Goal: Communication & Community: Answer question/provide support

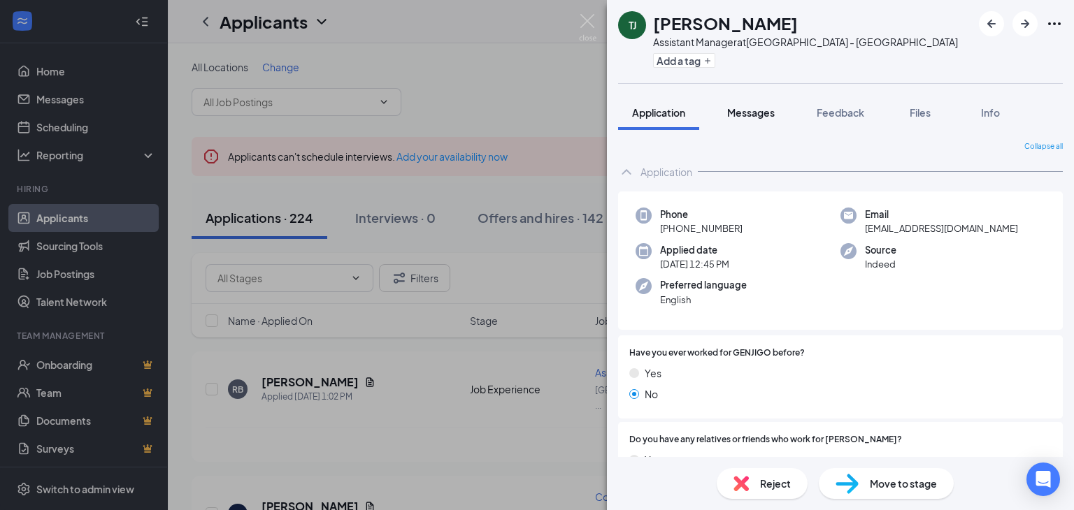
click at [752, 112] on span "Messages" at bounding box center [751, 112] width 48 height 13
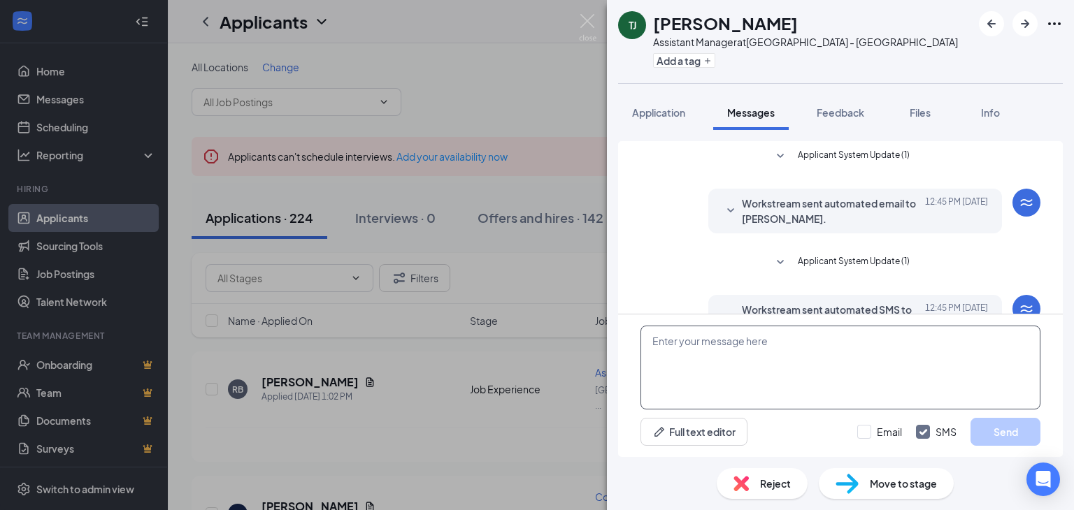
scroll to position [171, 0]
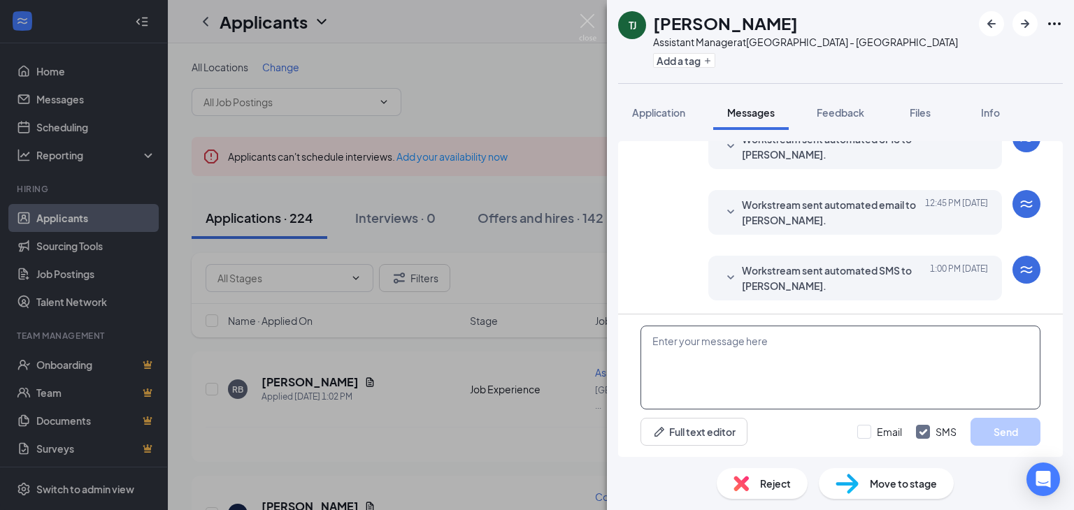
click at [686, 351] on textarea at bounding box center [840, 368] width 400 height 84
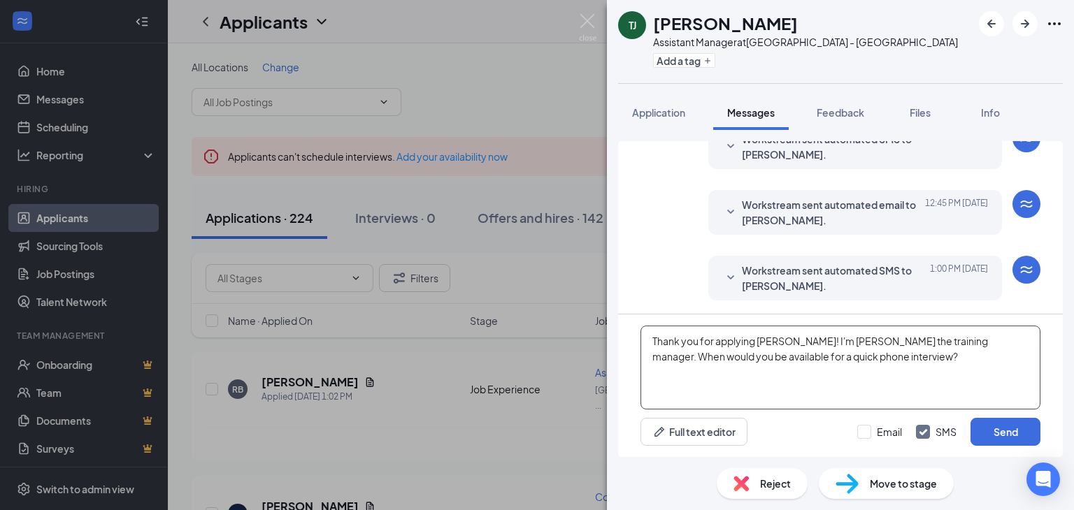
drag, startPoint x: 850, startPoint y: 370, endPoint x: 632, endPoint y: 340, distance: 220.2
click at [632, 340] on div "Thank you for applying Tonya! I'm John the training manager. When would you be …" at bounding box center [840, 386] width 445 height 143
click at [865, 361] on textarea "Thank you for applying [PERSON_NAME]! I'm [PERSON_NAME] the training manager. W…" at bounding box center [840, 368] width 400 height 84
type textarea "Thank you for applying [PERSON_NAME]! I'm [PERSON_NAME] the training manager. W…"
click at [984, 437] on button "Send" at bounding box center [1005, 432] width 70 height 28
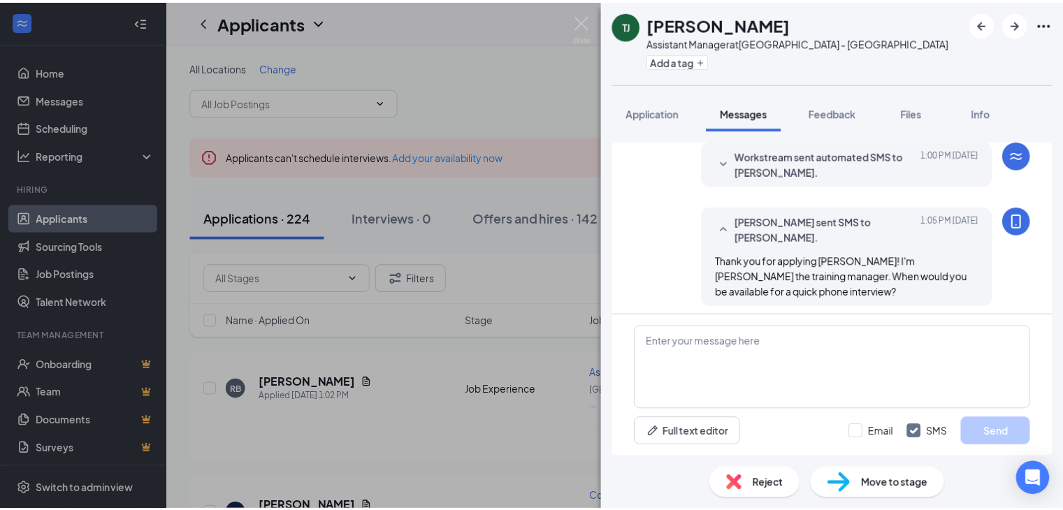
scroll to position [291, 0]
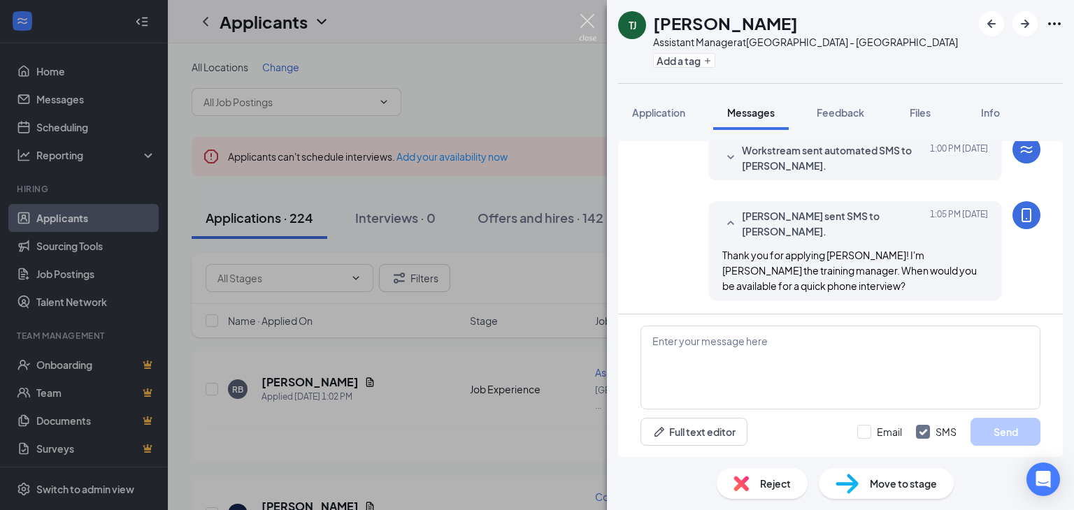
click at [591, 24] on img at bounding box center [587, 27] width 17 height 27
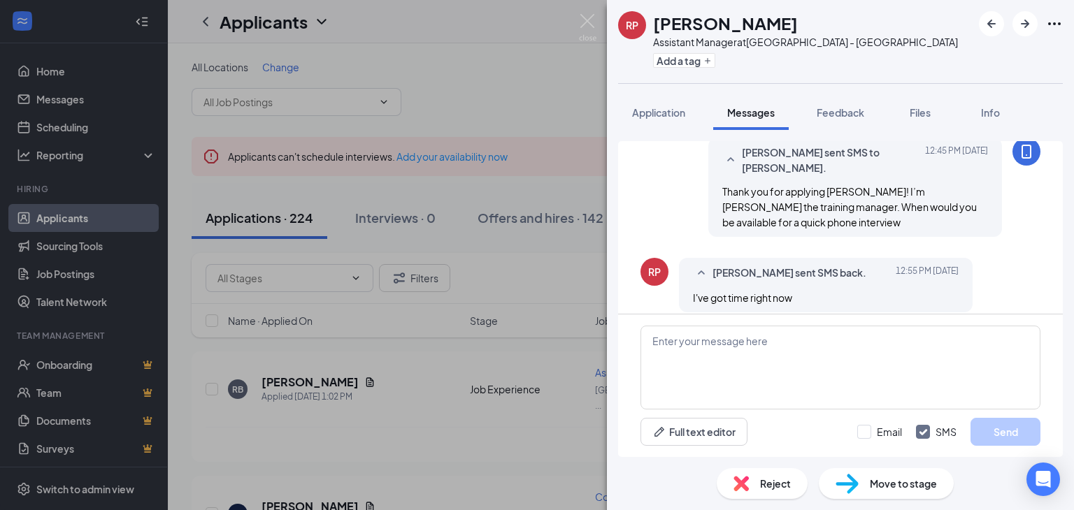
scroll to position [366, 0]
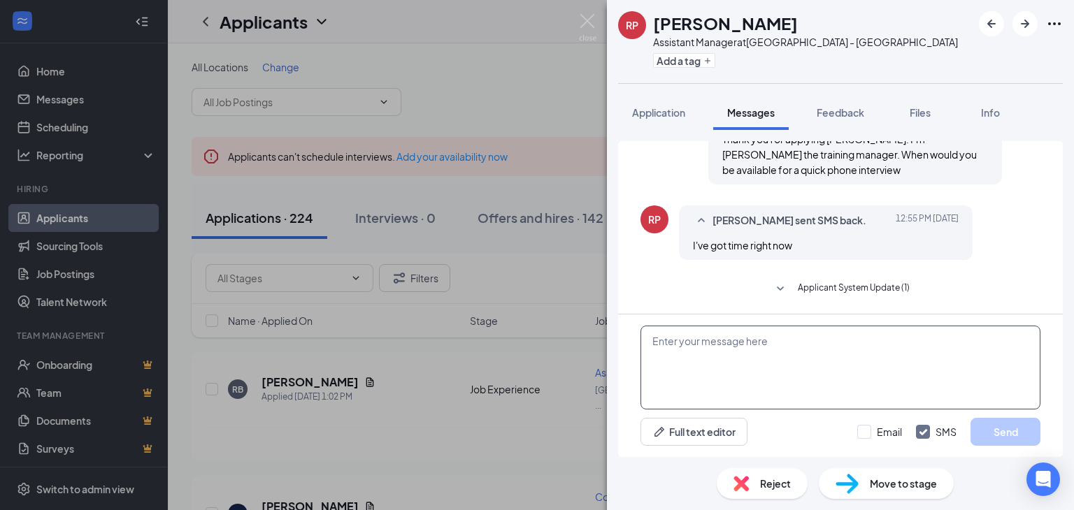
click at [670, 352] on textarea at bounding box center [840, 368] width 400 height 84
type textarea "Great I'll give you a call at 1:10"
click at [993, 438] on button "Send" at bounding box center [1005, 432] width 70 height 28
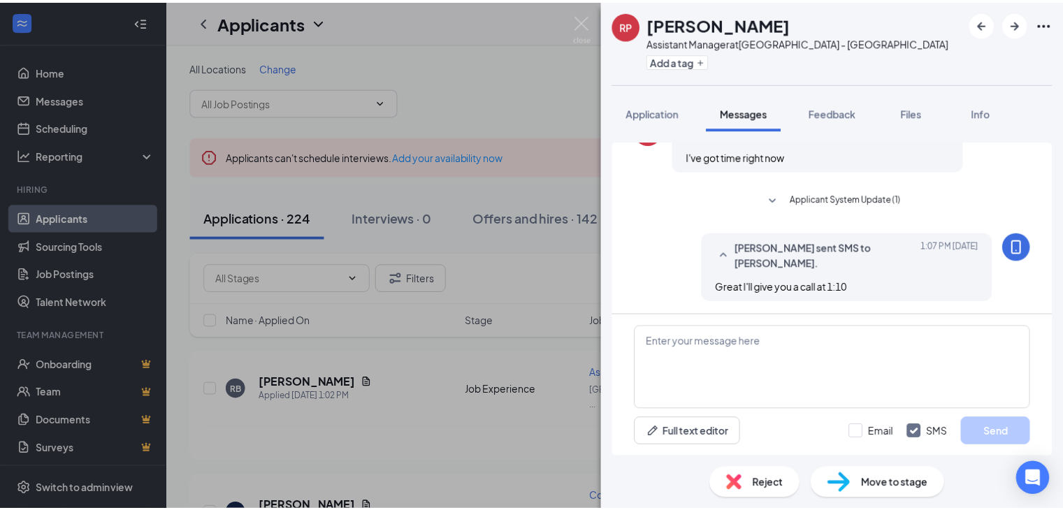
scroll to position [456, 0]
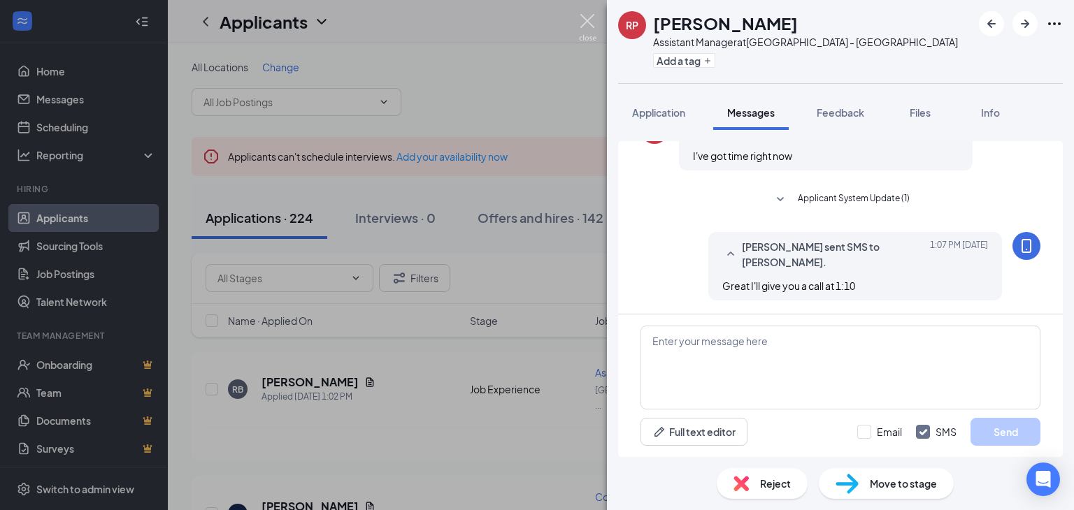
click at [584, 23] on img at bounding box center [587, 27] width 17 height 27
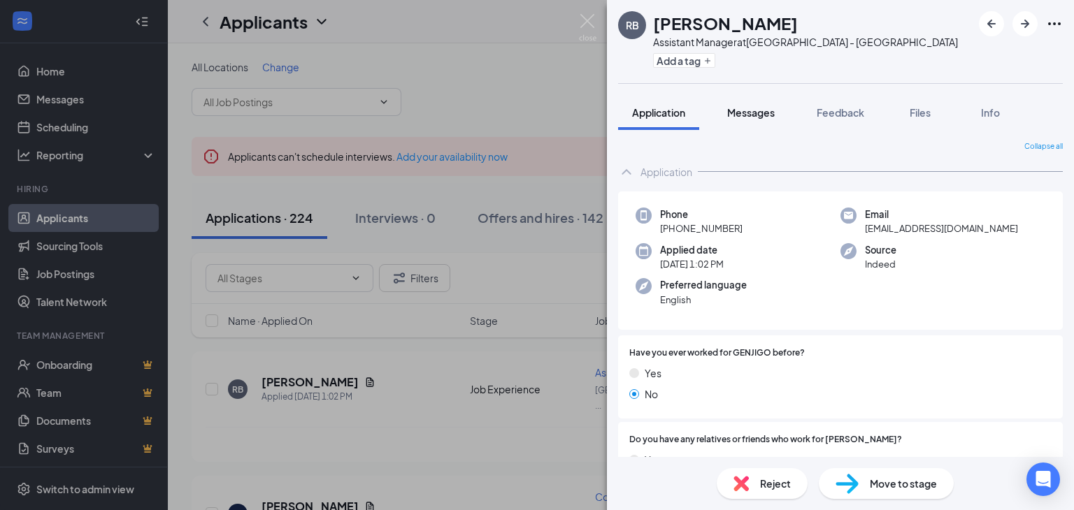
click at [749, 119] on div "Messages" at bounding box center [751, 113] width 48 height 14
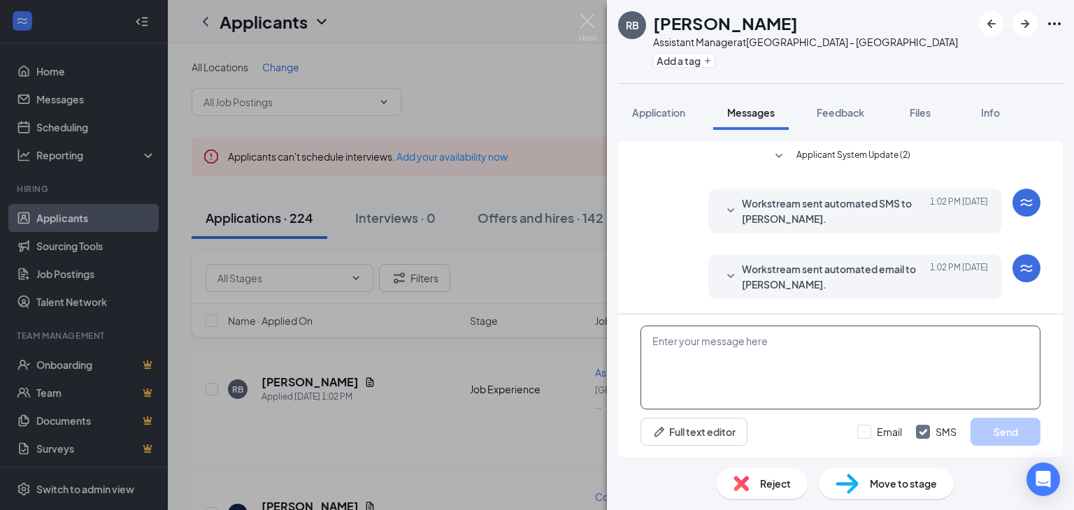
scroll to position [64, 0]
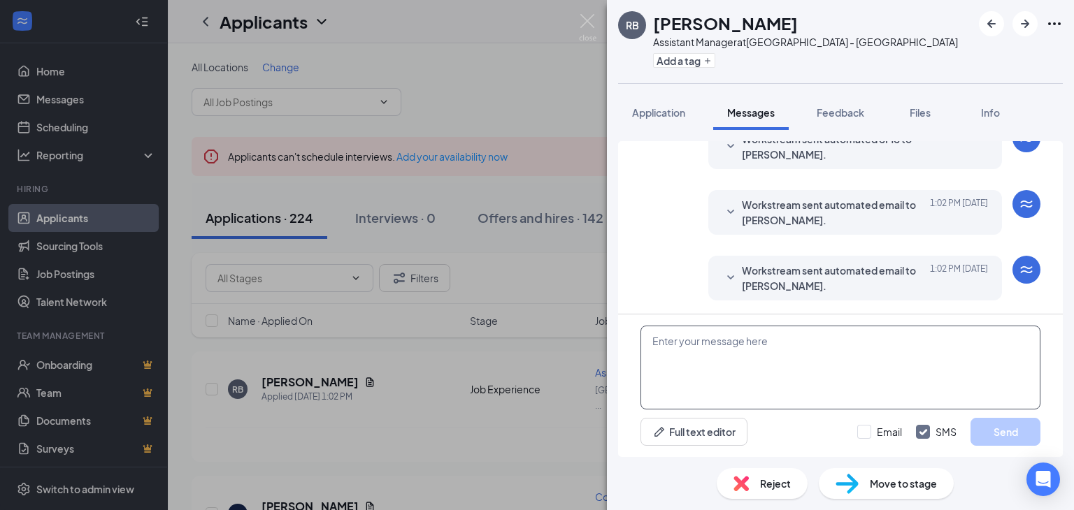
click at [670, 351] on textarea at bounding box center [840, 368] width 400 height 84
paste textarea "Thank you for applying [PERSON_NAME]! I'm [PERSON_NAME] the training manager. W…"
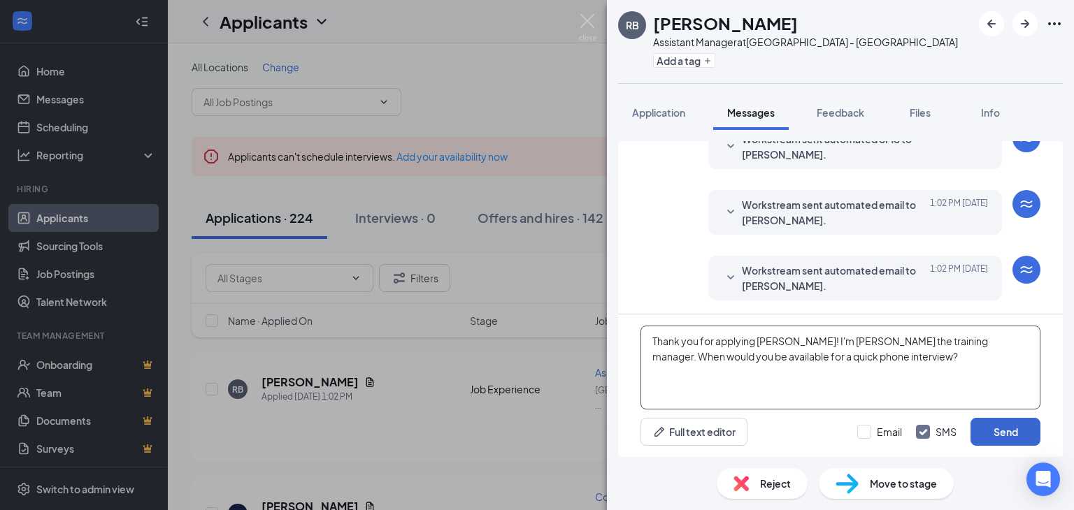
type textarea "Thank you for applying [PERSON_NAME]! I'm [PERSON_NAME] the training manager. W…"
click at [990, 431] on button "Send" at bounding box center [1005, 432] width 70 height 28
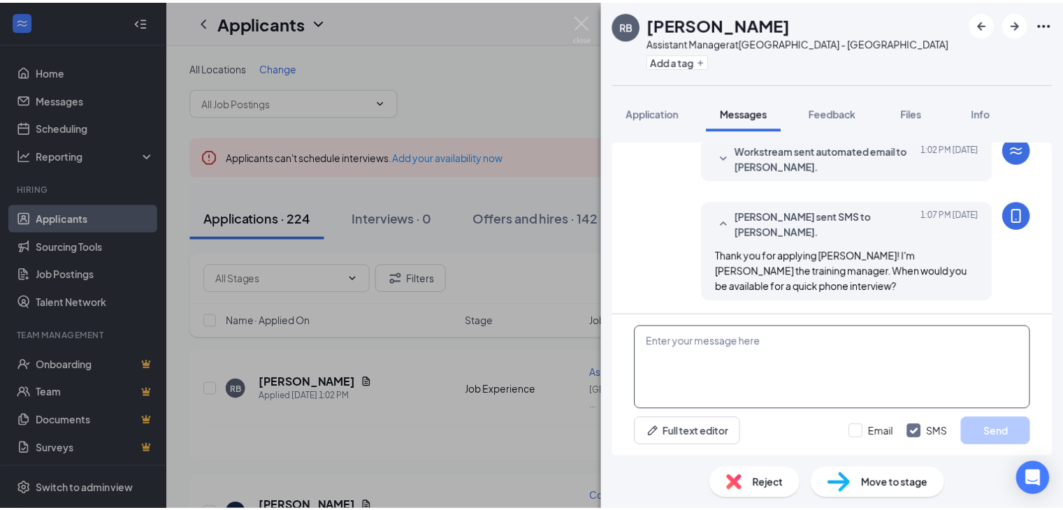
scroll to position [185, 0]
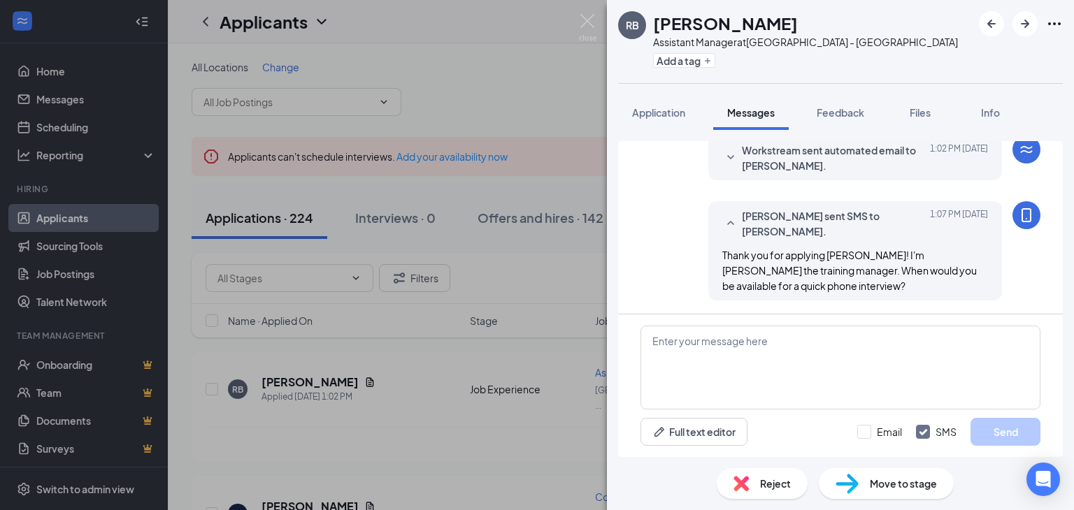
click at [584, 10] on div "RB [PERSON_NAME] Assistant Manager at [GEOGRAPHIC_DATA] - [GEOGRAPHIC_DATA] Add…" at bounding box center [537, 255] width 1074 height 510
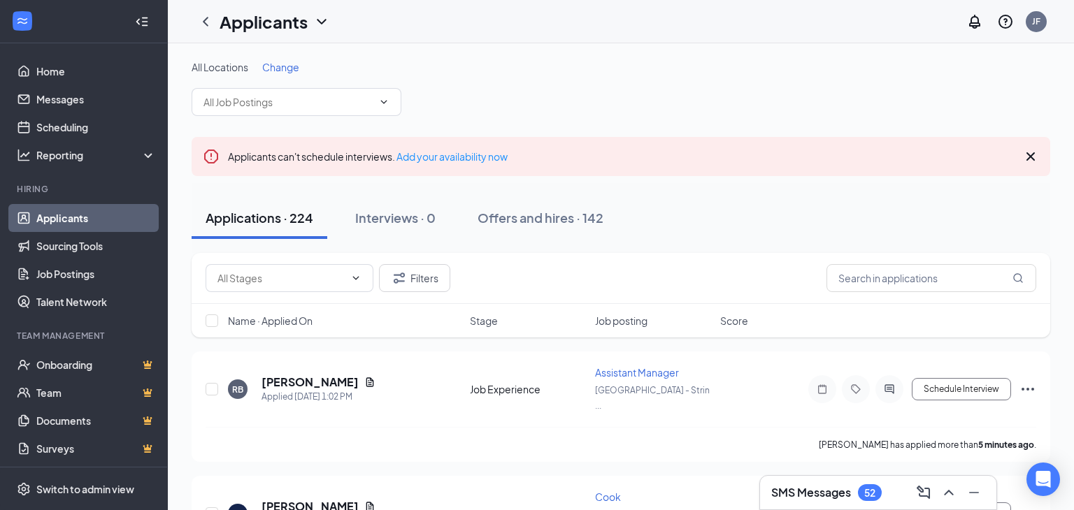
click at [587, 19] on div "Applicants JF" at bounding box center [621, 21] width 906 height 43
